Goal: Information Seeking & Learning: Find specific fact

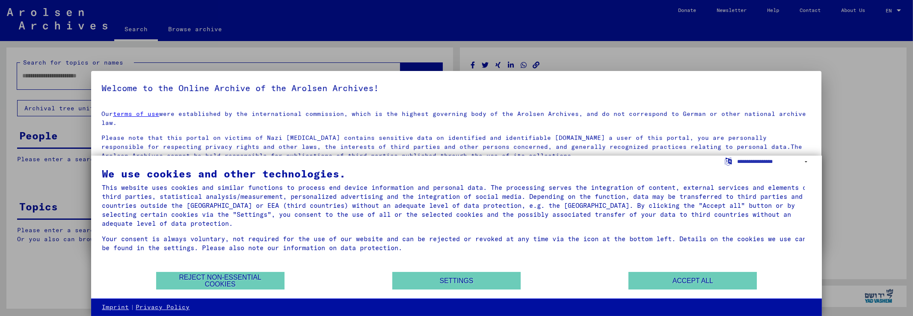
type input "*******"
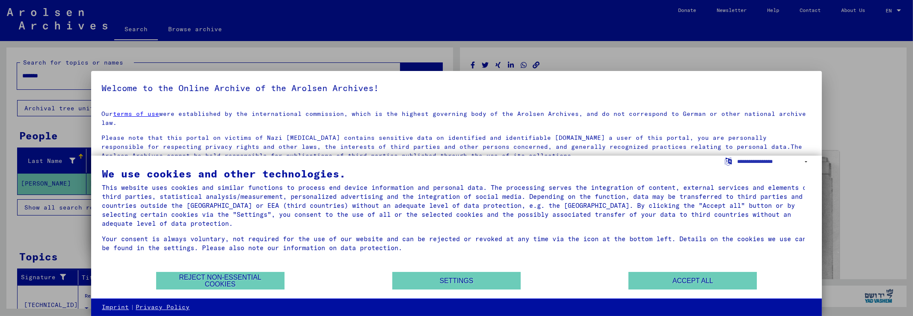
scroll to position [4, 0]
click at [668, 280] on button "Accept all" at bounding box center [693, 281] width 128 height 18
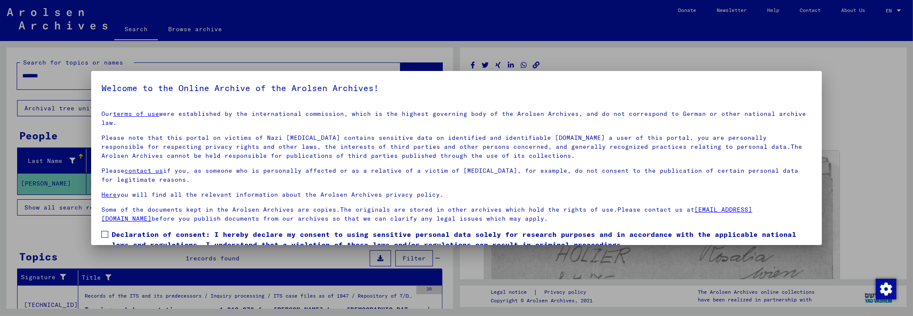
scroll to position [67, 0]
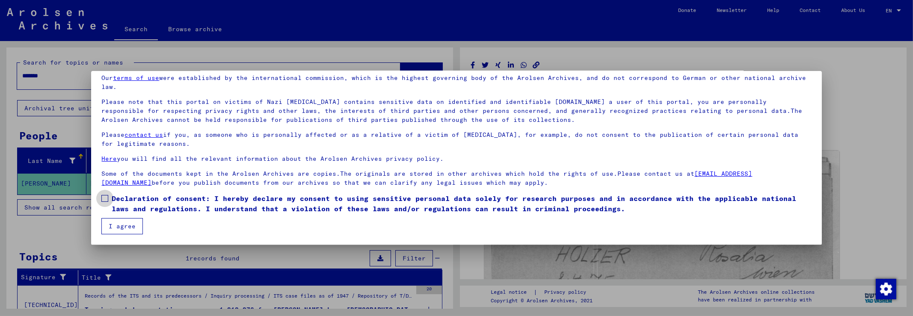
click at [107, 197] on span at bounding box center [104, 198] width 7 height 7
click at [125, 228] on button "I agree" at bounding box center [122, 226] width 42 height 16
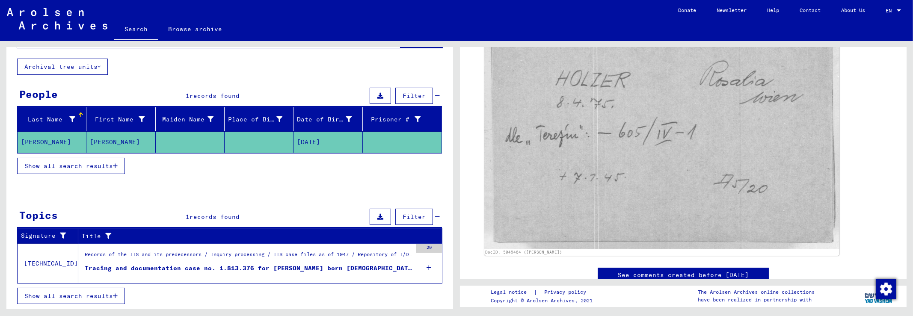
scroll to position [189, 0]
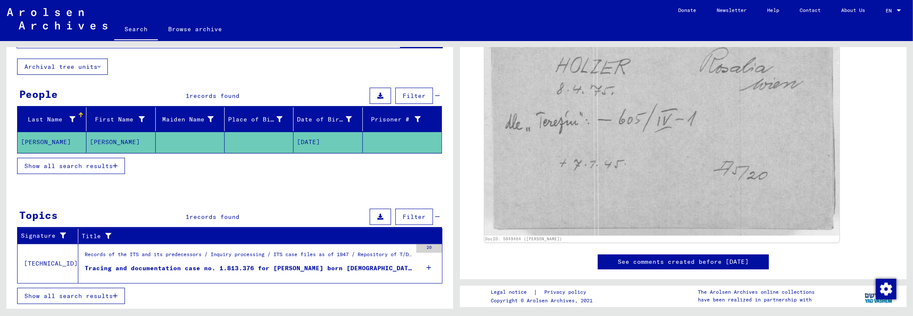
click at [624, 265] on link "See comments created before [DATE]" at bounding box center [683, 262] width 131 height 9
click at [118, 298] on icon "button" at bounding box center [115, 296] width 5 height 6
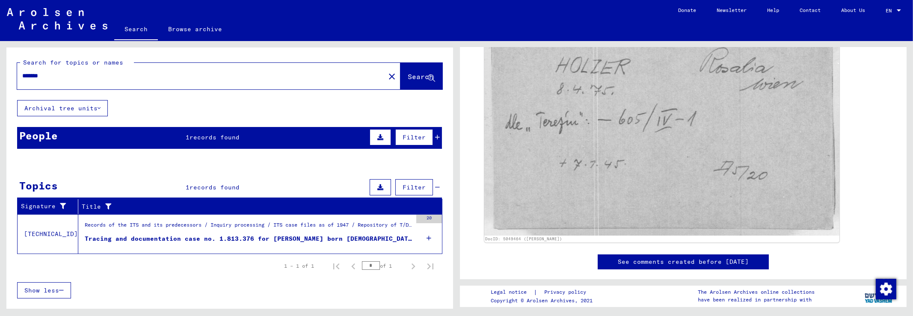
scroll to position [13, 0]
click at [210, 243] on div "Tracing and documentation case no. 1.813.376 for [PERSON_NAME] born [DEMOGRAPHI…" at bounding box center [248, 239] width 327 height 9
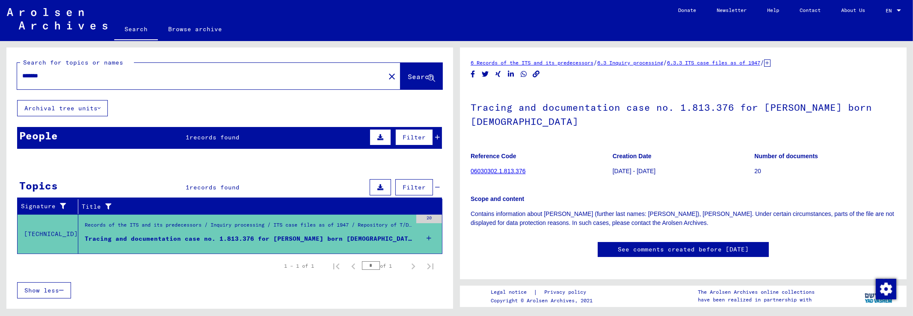
click at [684, 254] on link "See comments created before [DATE]" at bounding box center [683, 249] width 131 height 9
